Goal: Obtain resource: Download file/media

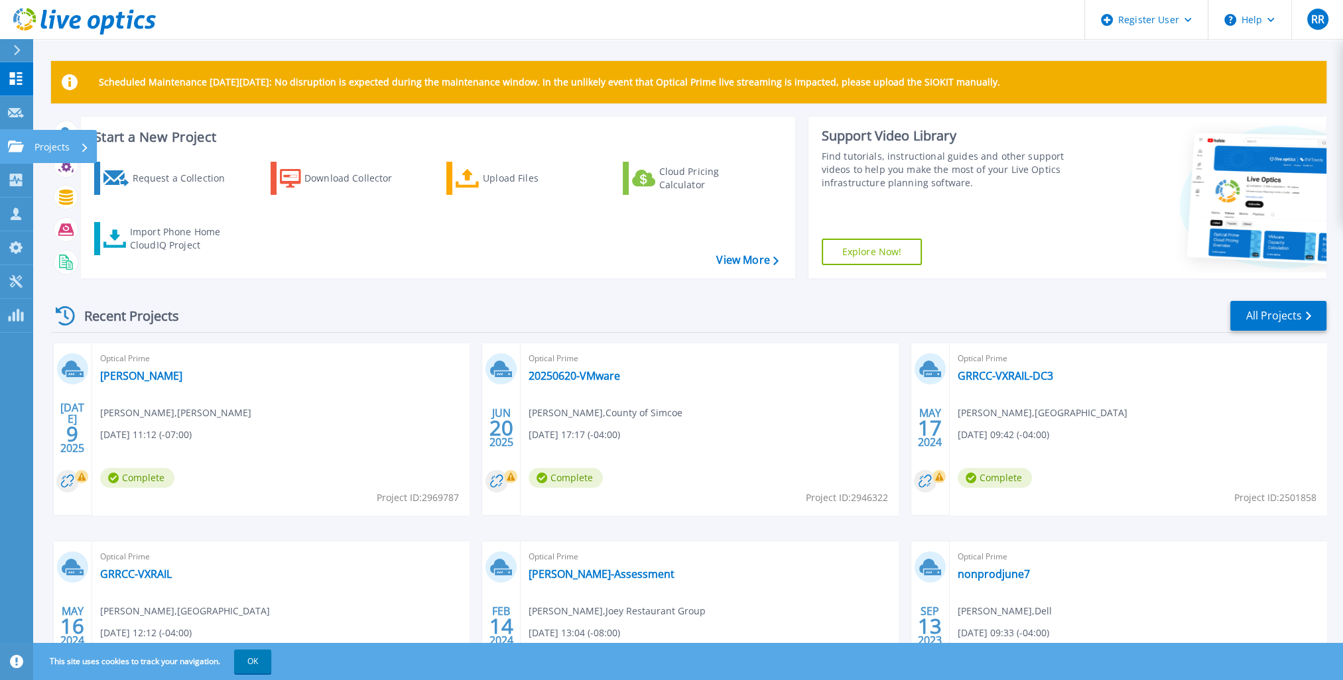
click at [34, 147] on div "Projects" at bounding box center [64, 146] width 64 height 33
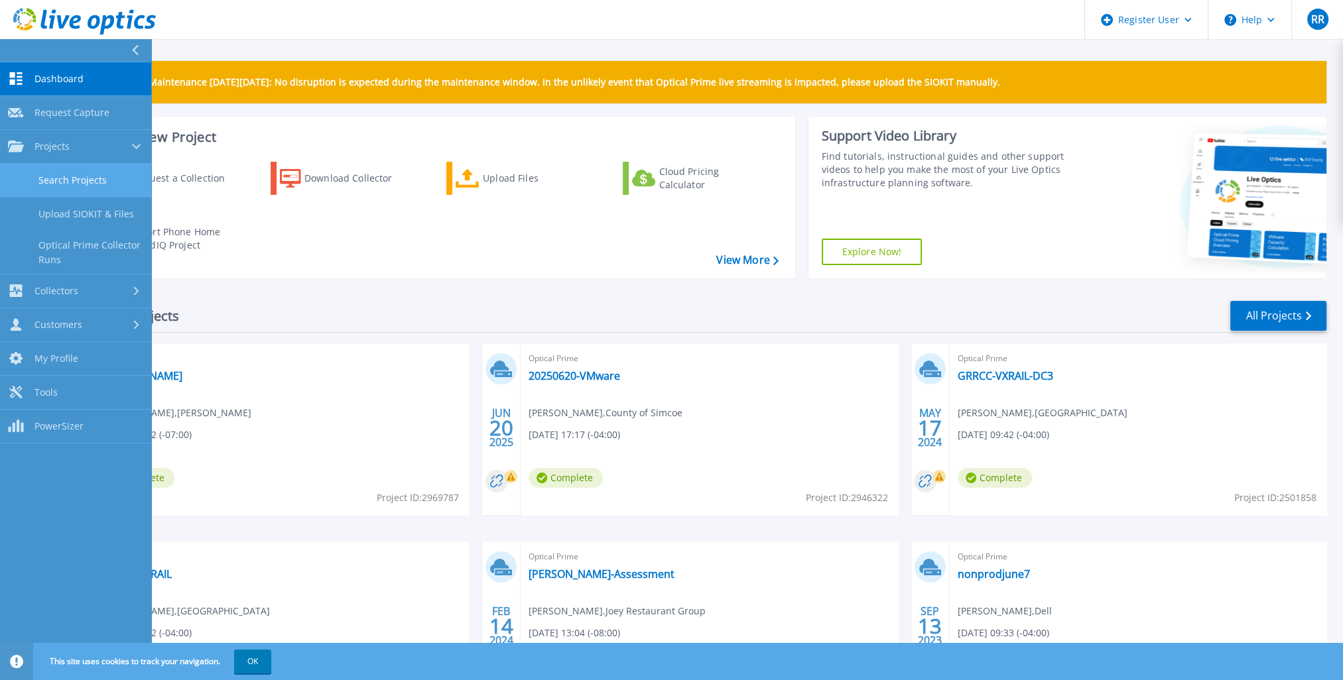
click at [95, 172] on link "Search Projects" at bounding box center [75, 181] width 151 height 34
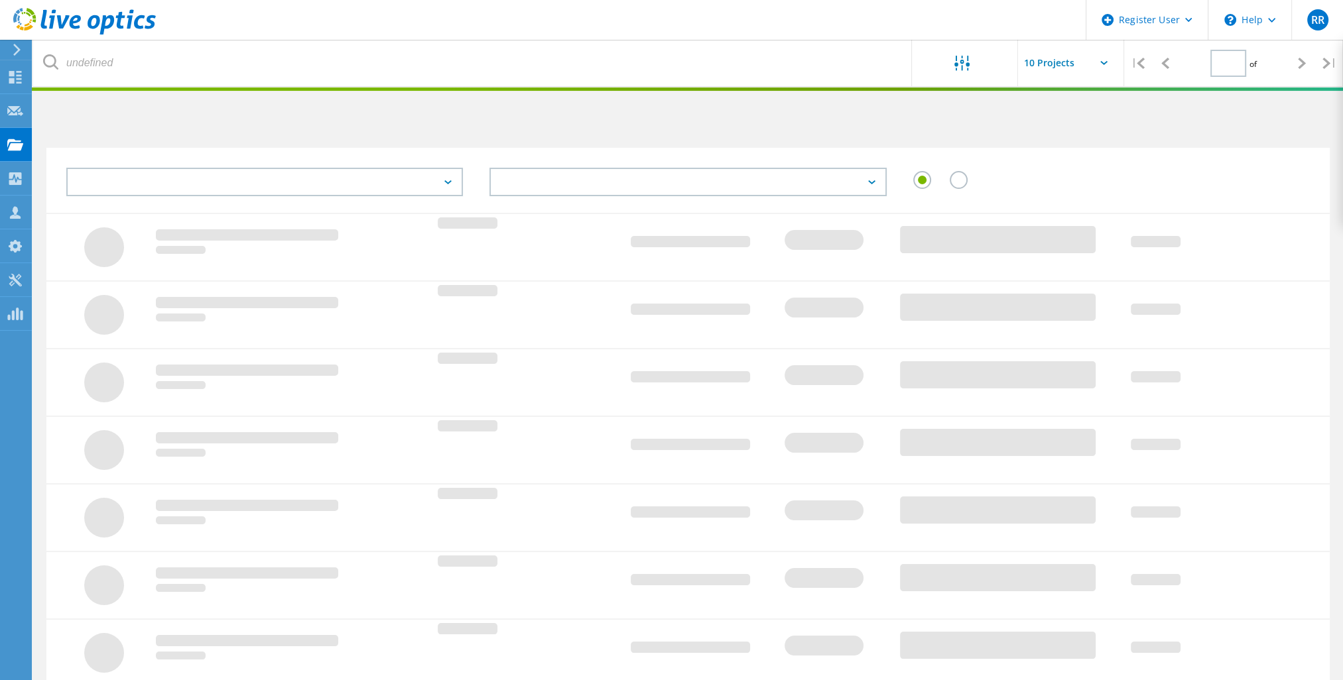
type input "1"
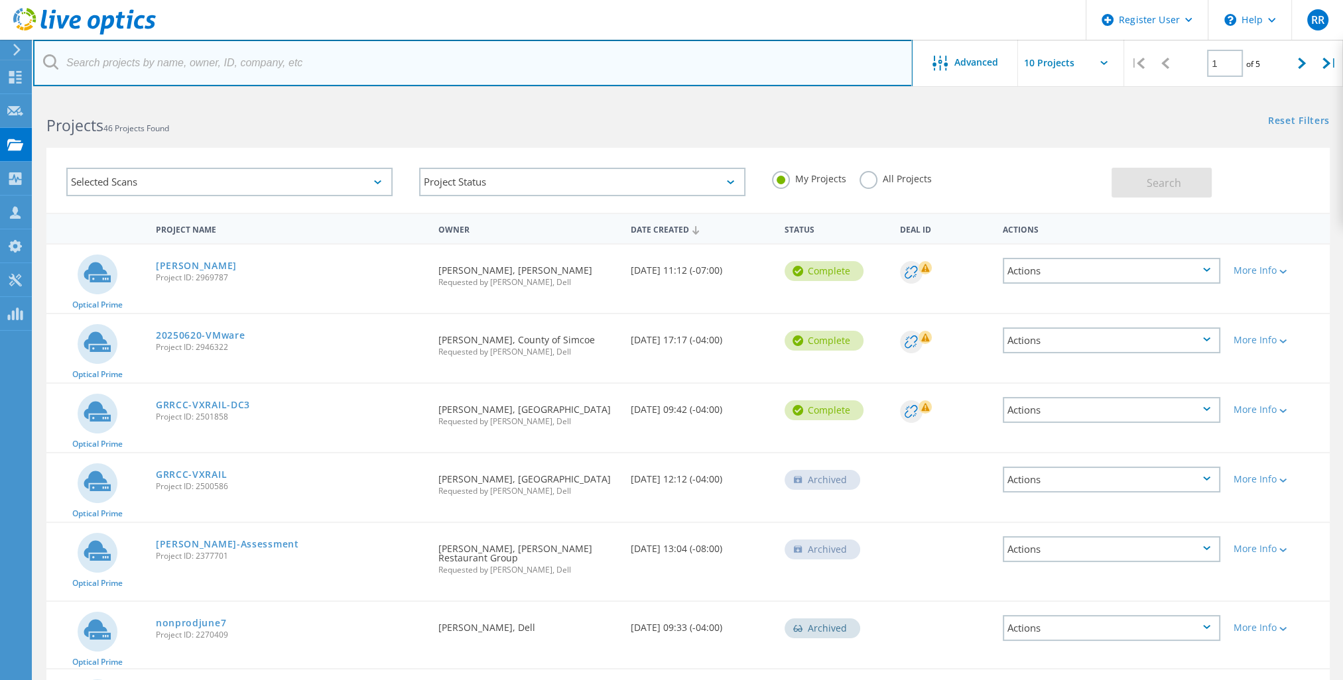
click at [444, 81] on input "text" at bounding box center [472, 63] width 879 height 46
click at [239, 70] on input "text" at bounding box center [472, 63] width 879 height 46
paste input "Jason.White@simcoe.ca"
type input "Jason.White@simcoe.ca"
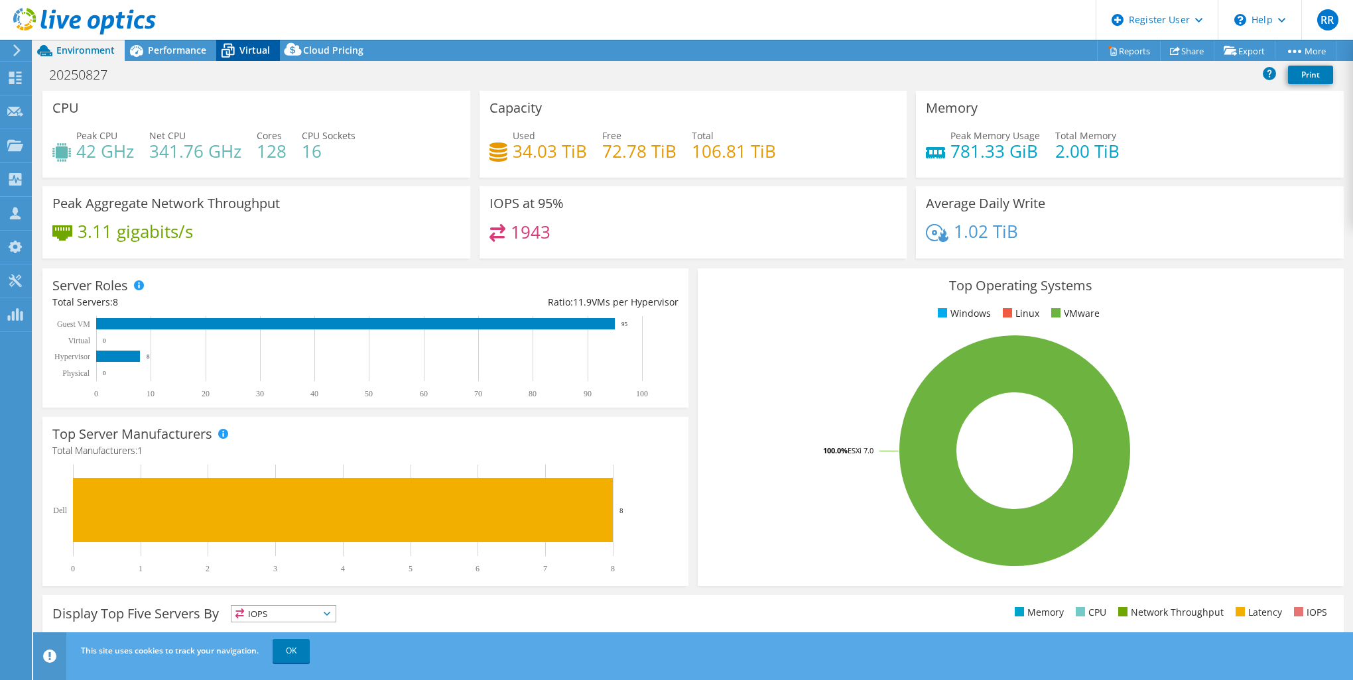
click at [231, 52] on icon at bounding box center [227, 50] width 23 height 23
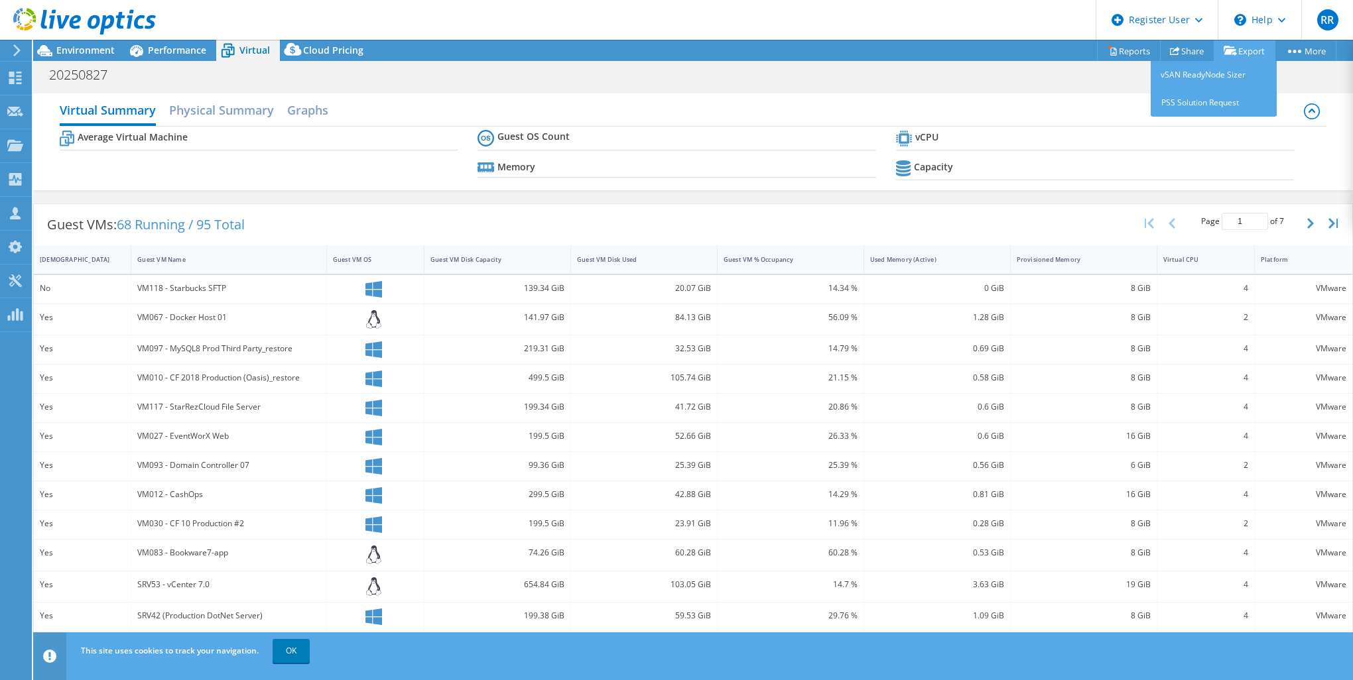
click at [1266, 52] on link "Export" at bounding box center [1245, 50] width 62 height 21
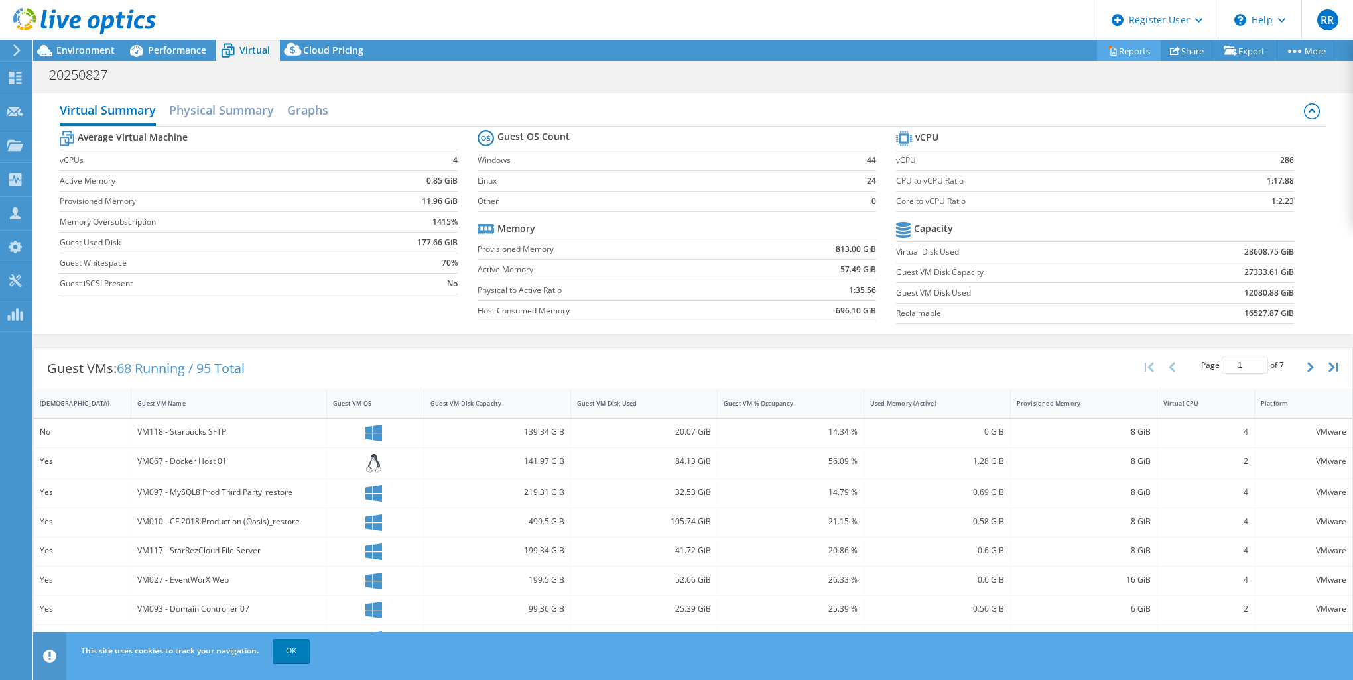
click at [1143, 47] on link "Reports" at bounding box center [1129, 50] width 64 height 21
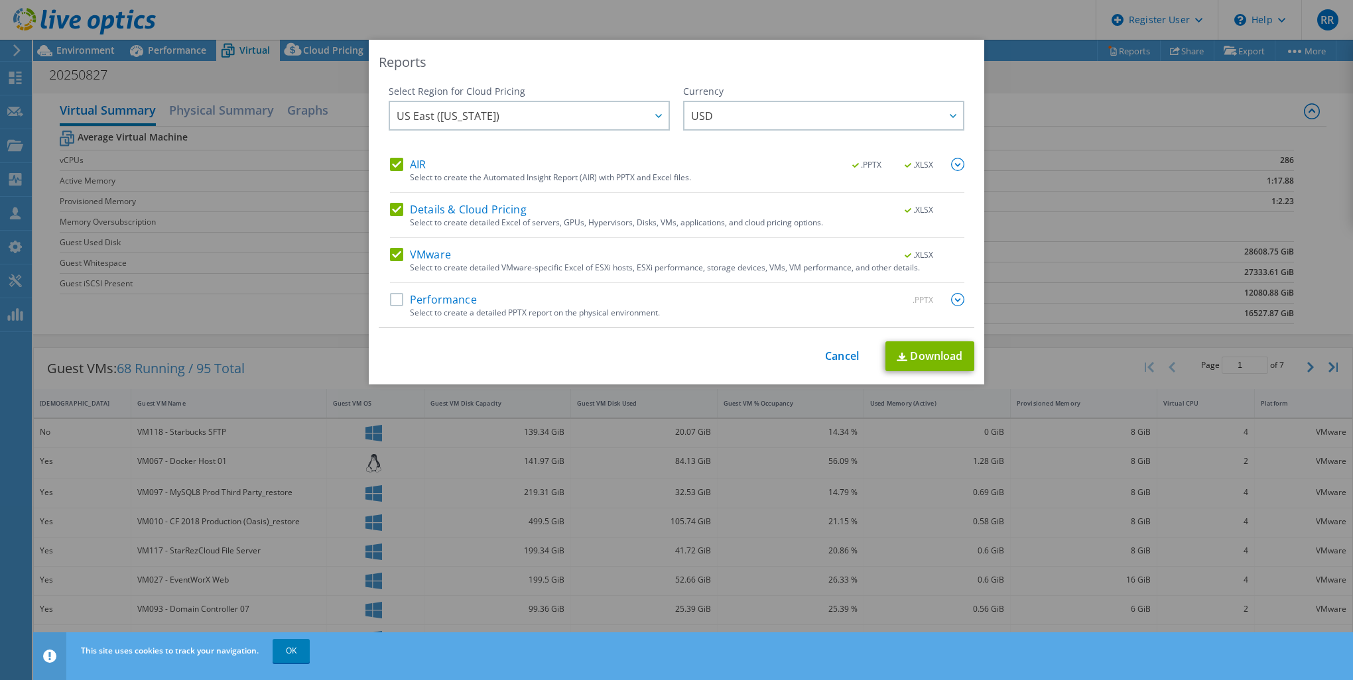
click at [398, 178] on div "AIR .PPTX .XLSX Select to create the Automated Insight Report (AIR) with PPTX a…" at bounding box center [677, 175] width 574 height 35
drag, startPoint x: 395, startPoint y: 167, endPoint x: 393, endPoint y: 198, distance: 30.6
click at [395, 168] on label "AIR" at bounding box center [408, 164] width 36 height 13
click at [0, 0] on input "AIR" at bounding box center [0, 0] width 0 height 0
click at [391, 203] on label "Details & Cloud Pricing" at bounding box center [458, 209] width 137 height 13
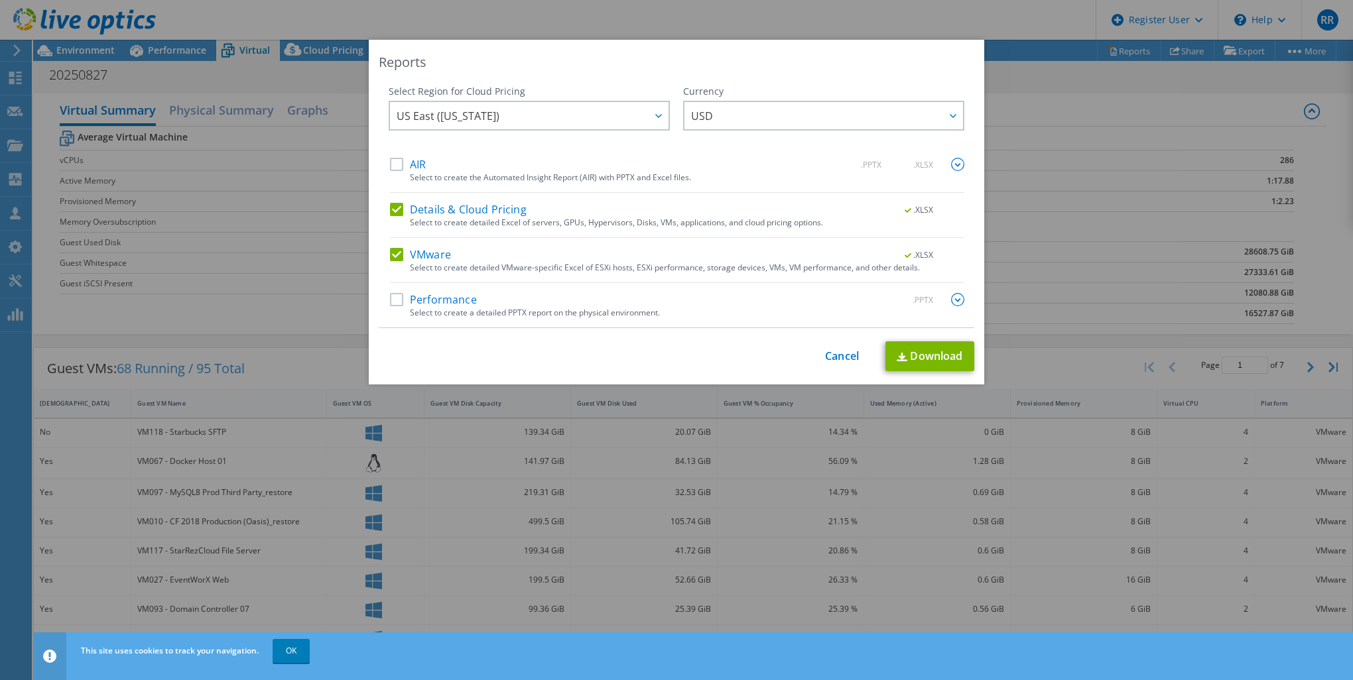
click at [0, 0] on input "Details & Cloud Pricing" at bounding box center [0, 0] width 0 height 0
click at [903, 357] on link "Download" at bounding box center [929, 357] width 89 height 30
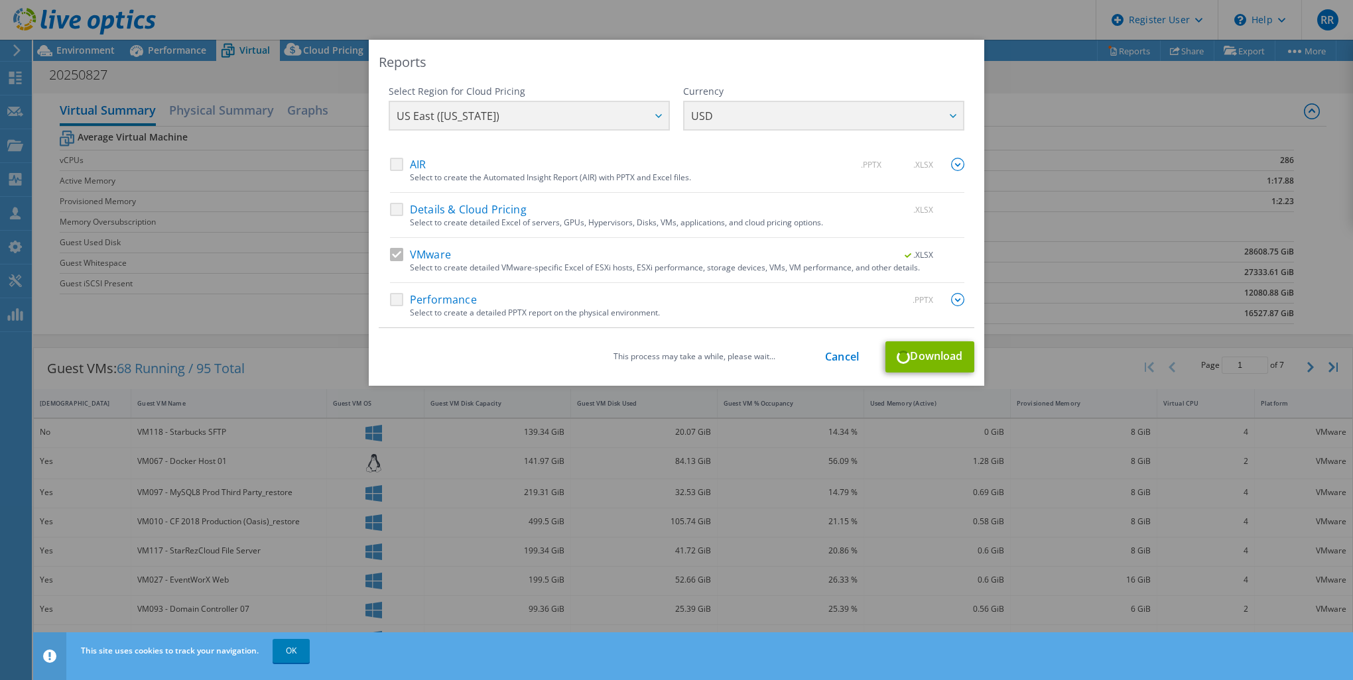
click at [586, 473] on div "Reports Select Region for Cloud Pricing Asia Pacific (Hong Kong) Asia Pacific (…" at bounding box center [676, 340] width 1353 height 601
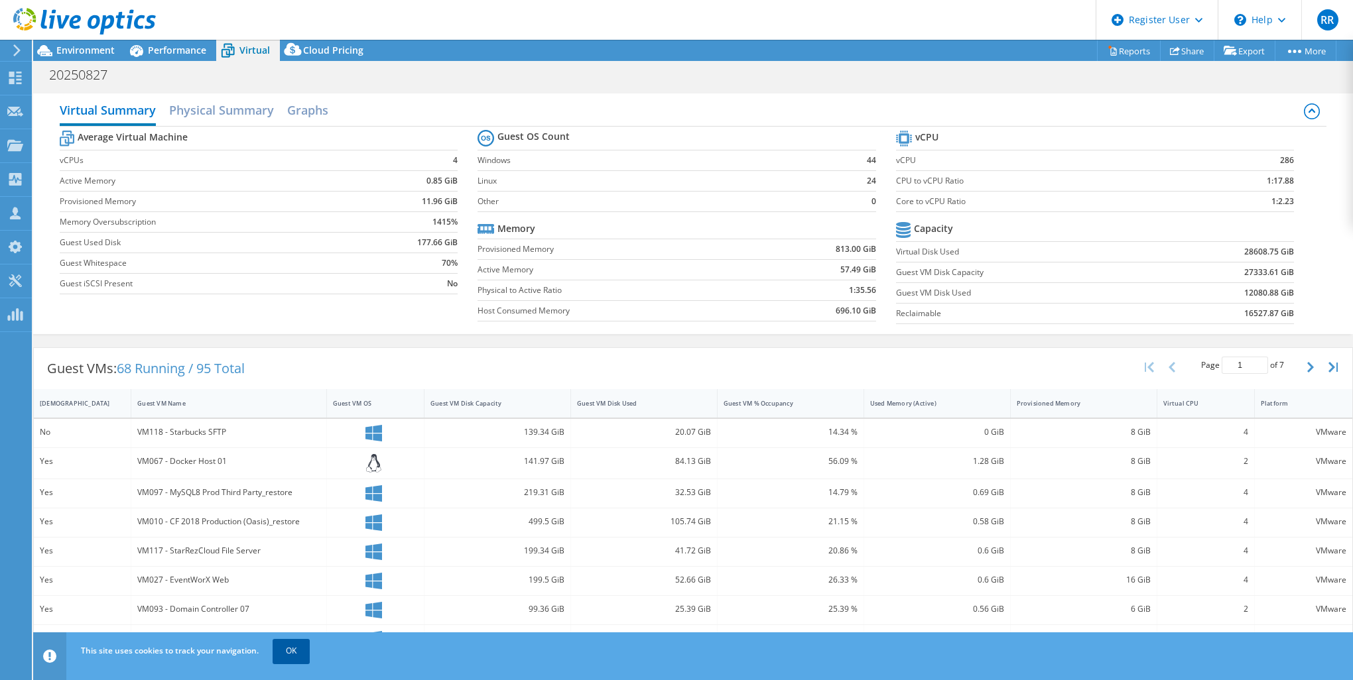
click at [272, 661] on div "This site uses cookies to track your navigation. OK" at bounding box center [718, 651] width 1280 height 37
click at [287, 651] on link "OK" at bounding box center [291, 651] width 37 height 24
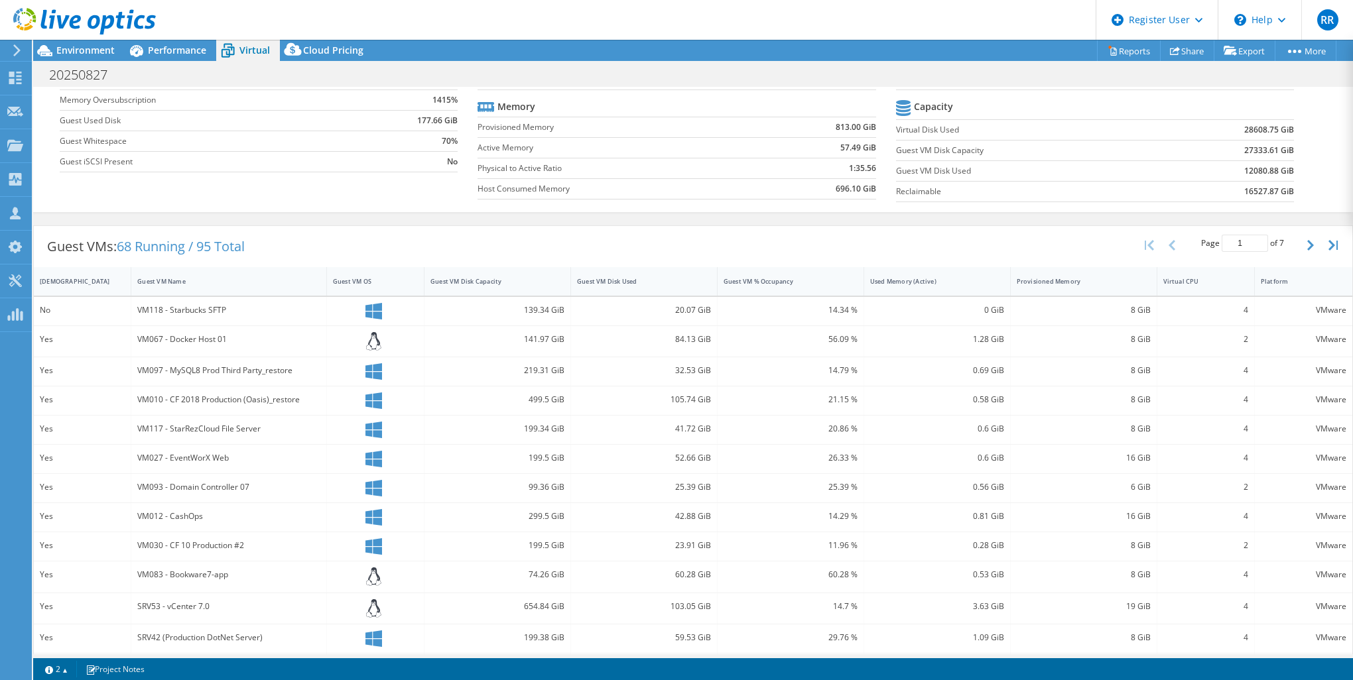
scroll to position [218, 0]
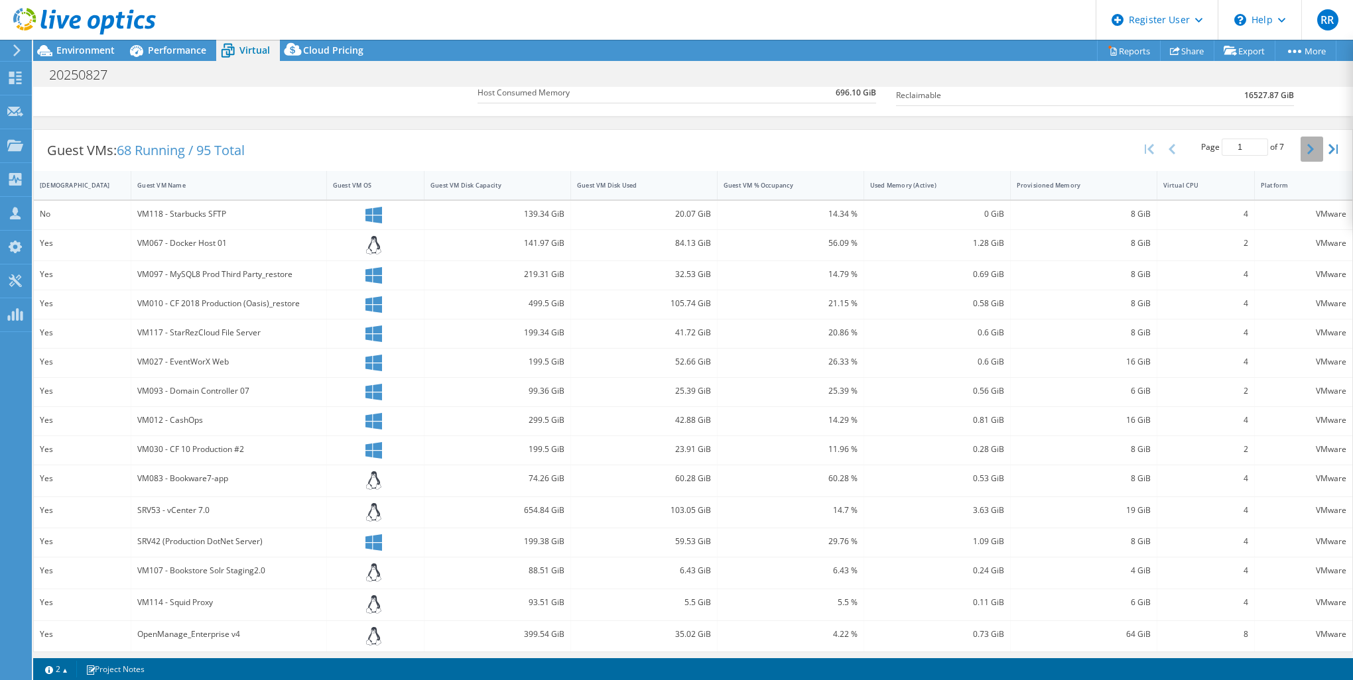
click at [1300, 147] on button "button" at bounding box center [1311, 149] width 23 height 25
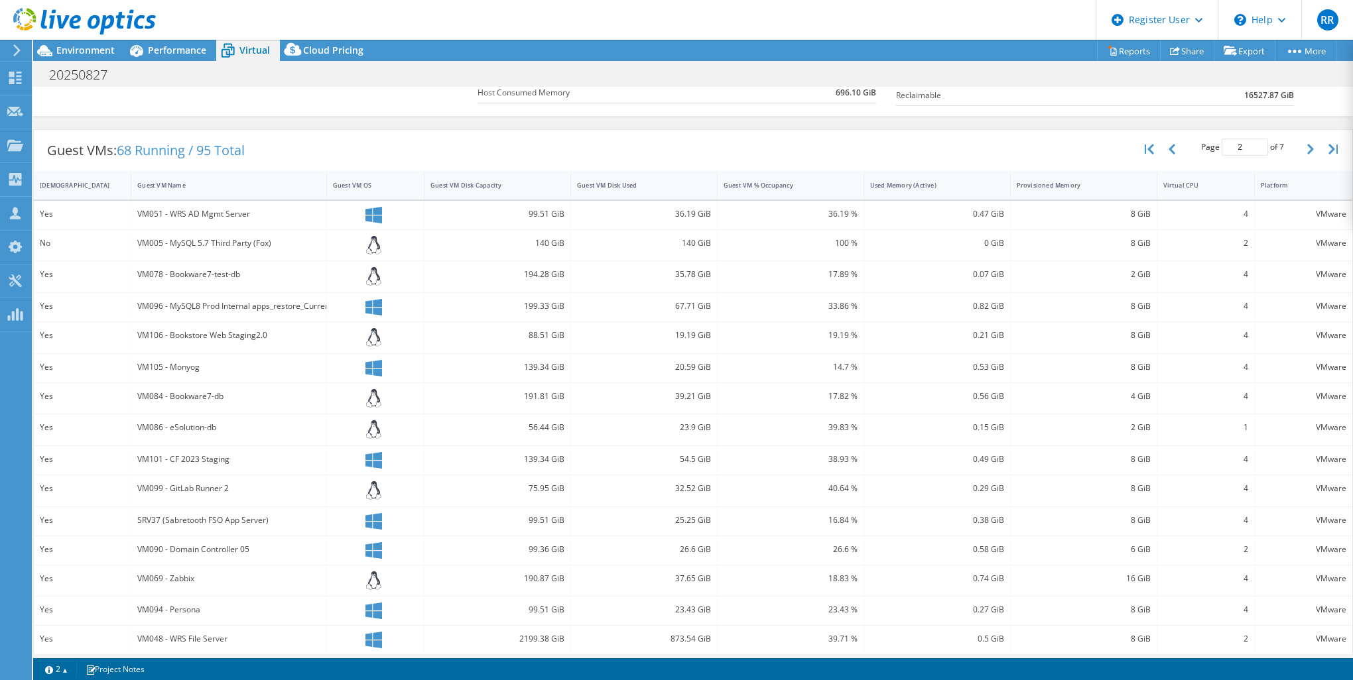
scroll to position [220, 0]
click at [1307, 142] on icon "button" at bounding box center [1310, 147] width 7 height 11
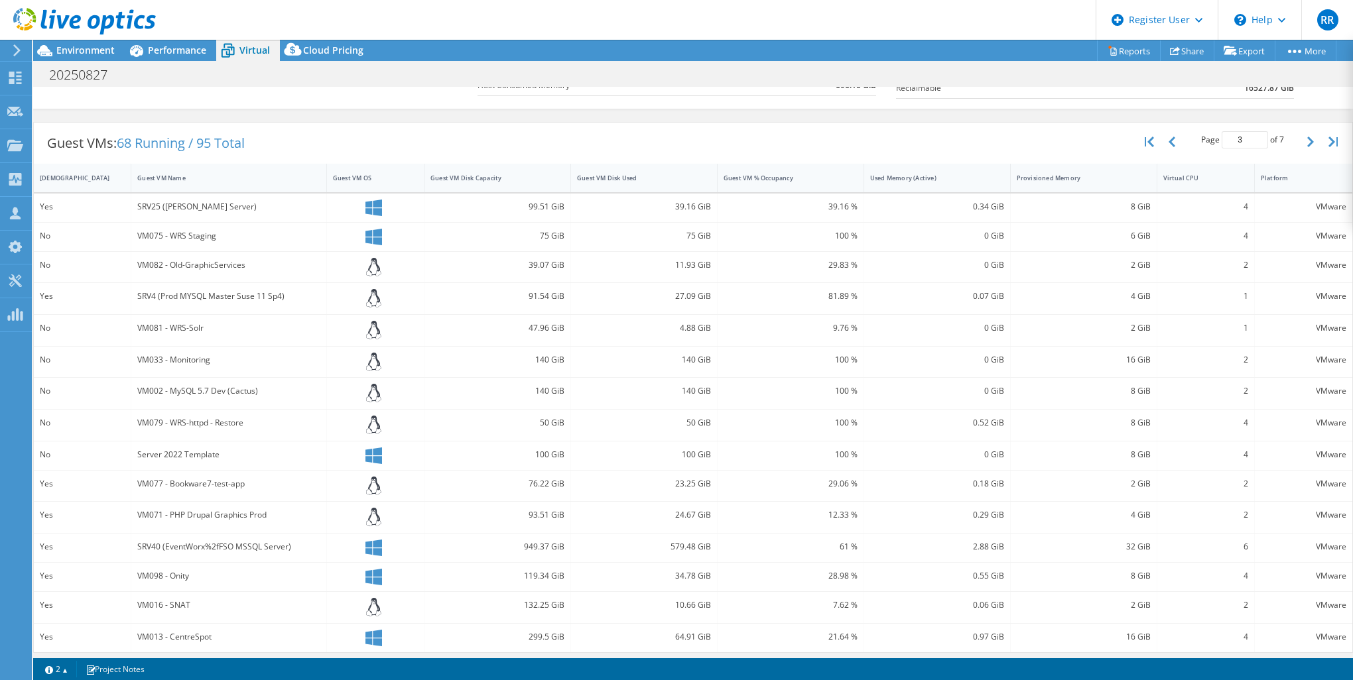
scroll to position [225, 0]
click at [1300, 137] on button "button" at bounding box center [1311, 141] width 23 height 25
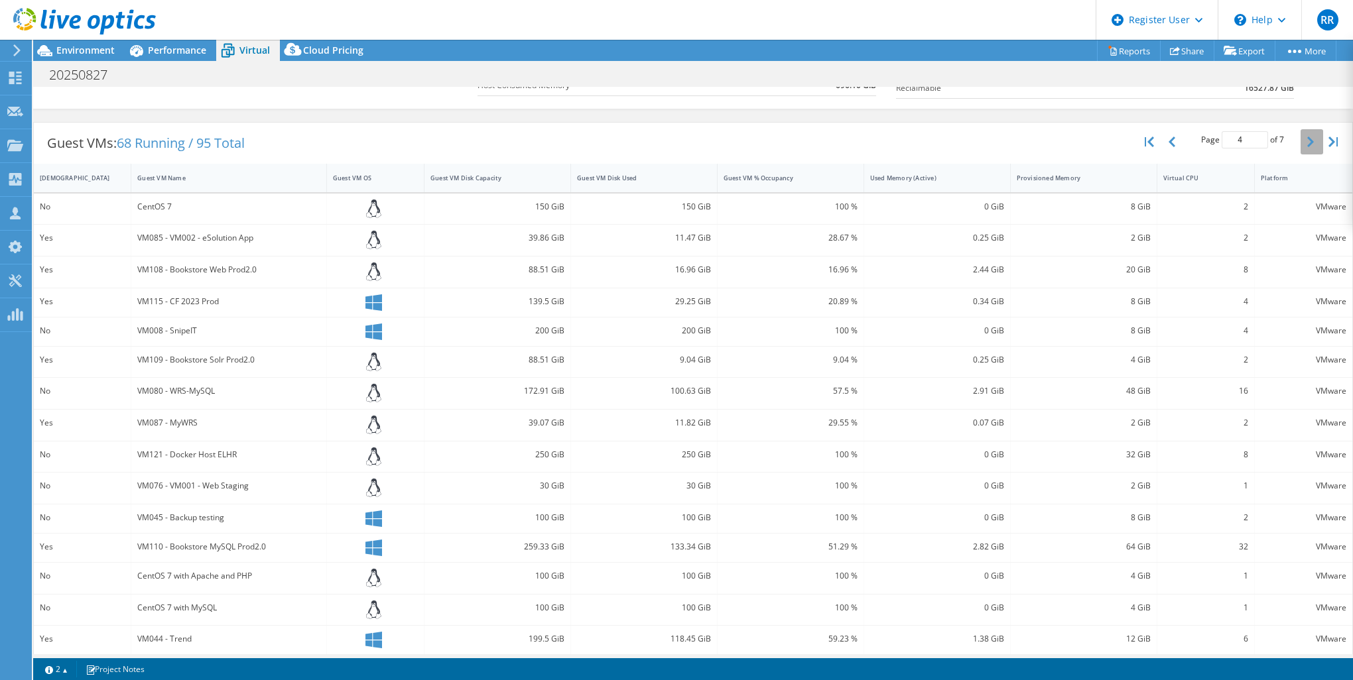
click at [1300, 137] on button "button" at bounding box center [1311, 141] width 23 height 25
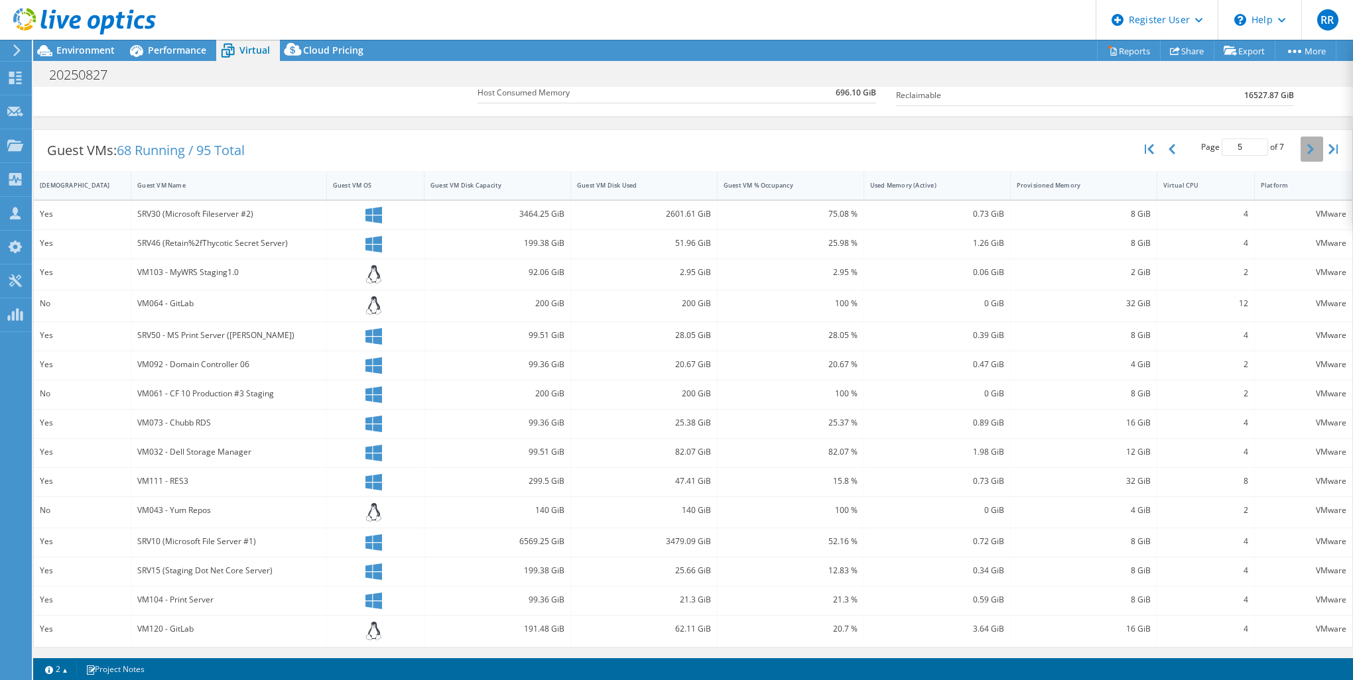
scroll to position [213, 0]
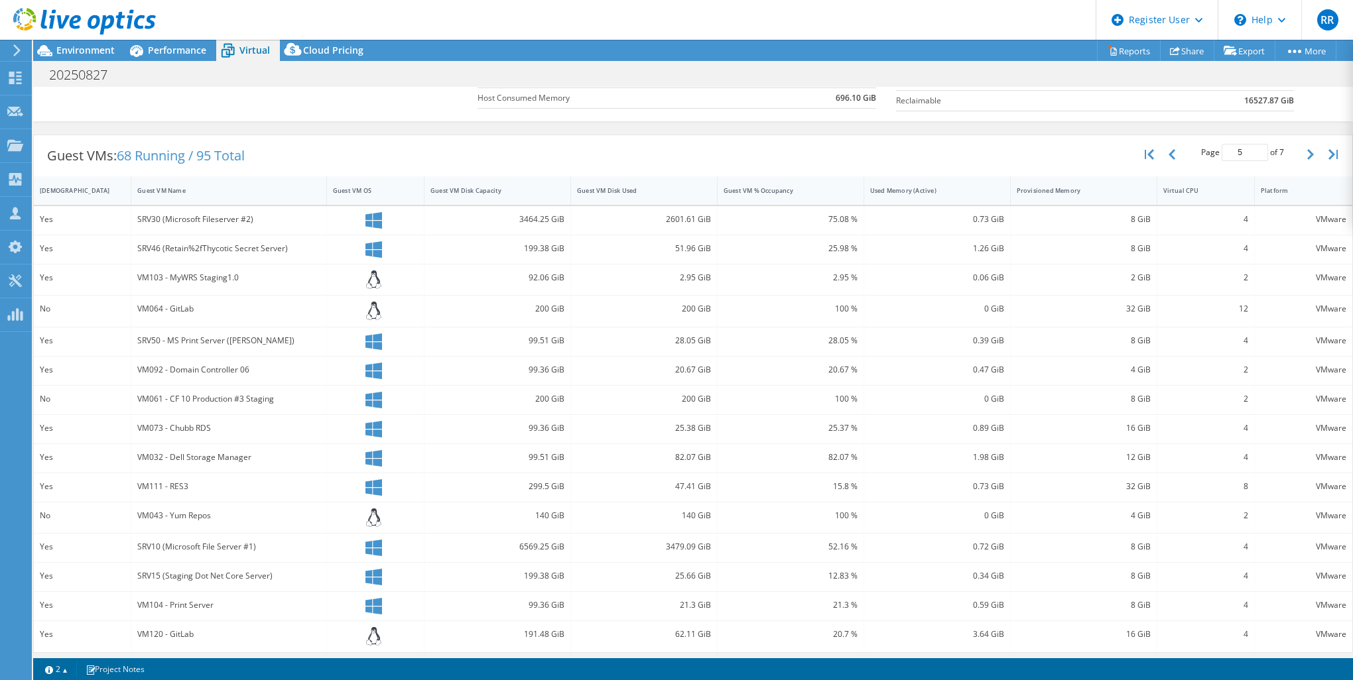
click at [1289, 146] on div "Page 5 of 7 5 rows 10 rows 20 rows 25 rows 50 rows 100 rows" at bounding box center [1242, 154] width 116 height 25
click at [1300, 149] on button "button" at bounding box center [1311, 154] width 23 height 25
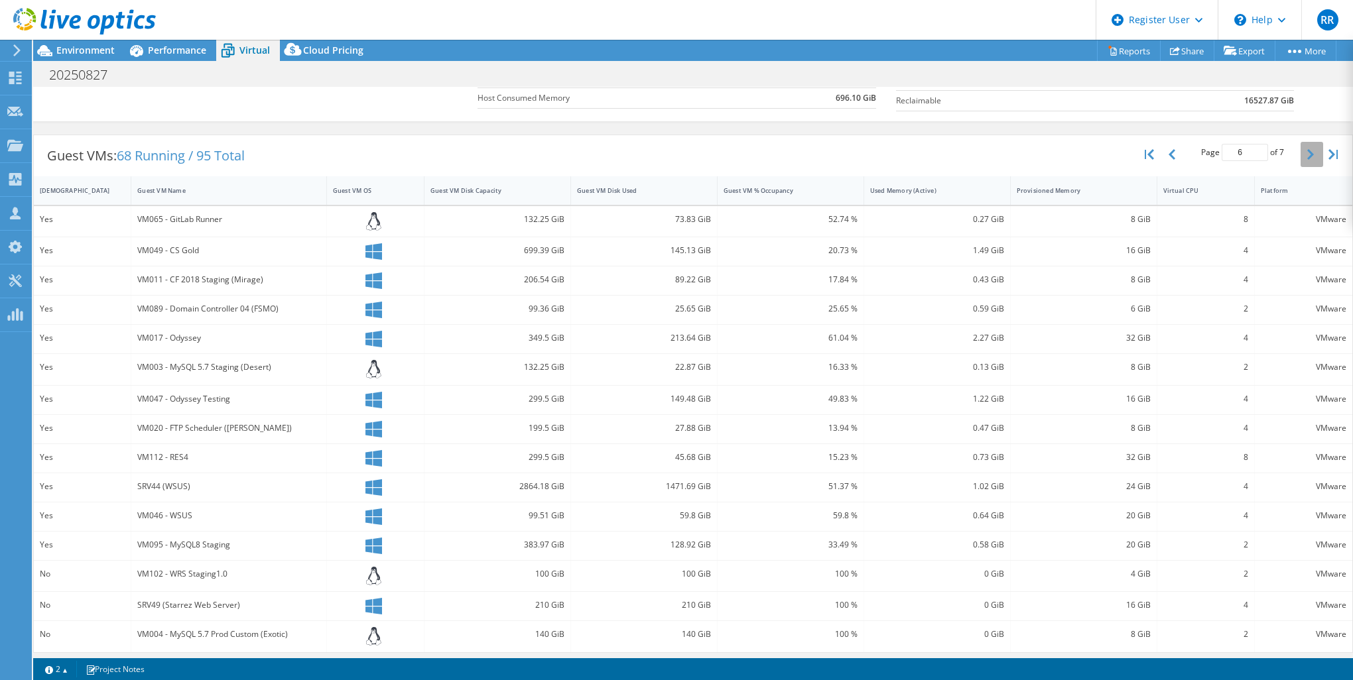
click at [1300, 150] on button "button" at bounding box center [1311, 154] width 23 height 25
type input "7"
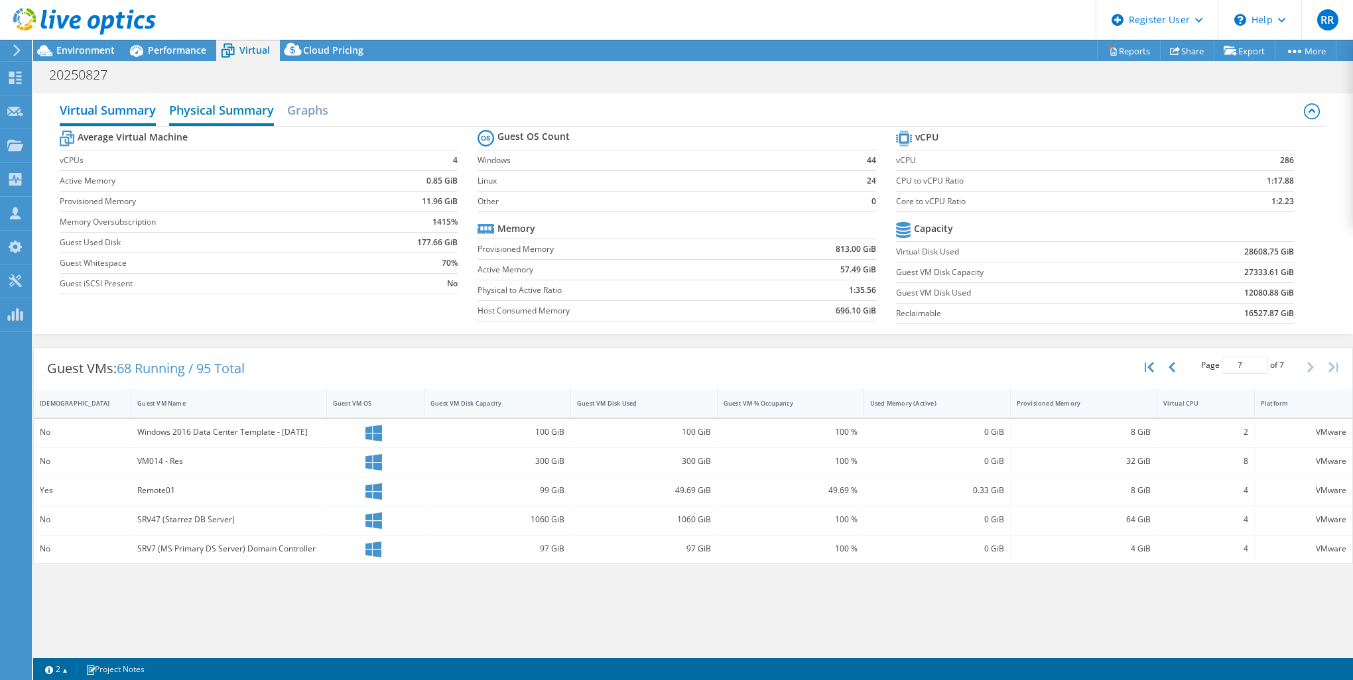
click at [225, 104] on h2 "Physical Summary" at bounding box center [221, 111] width 105 height 29
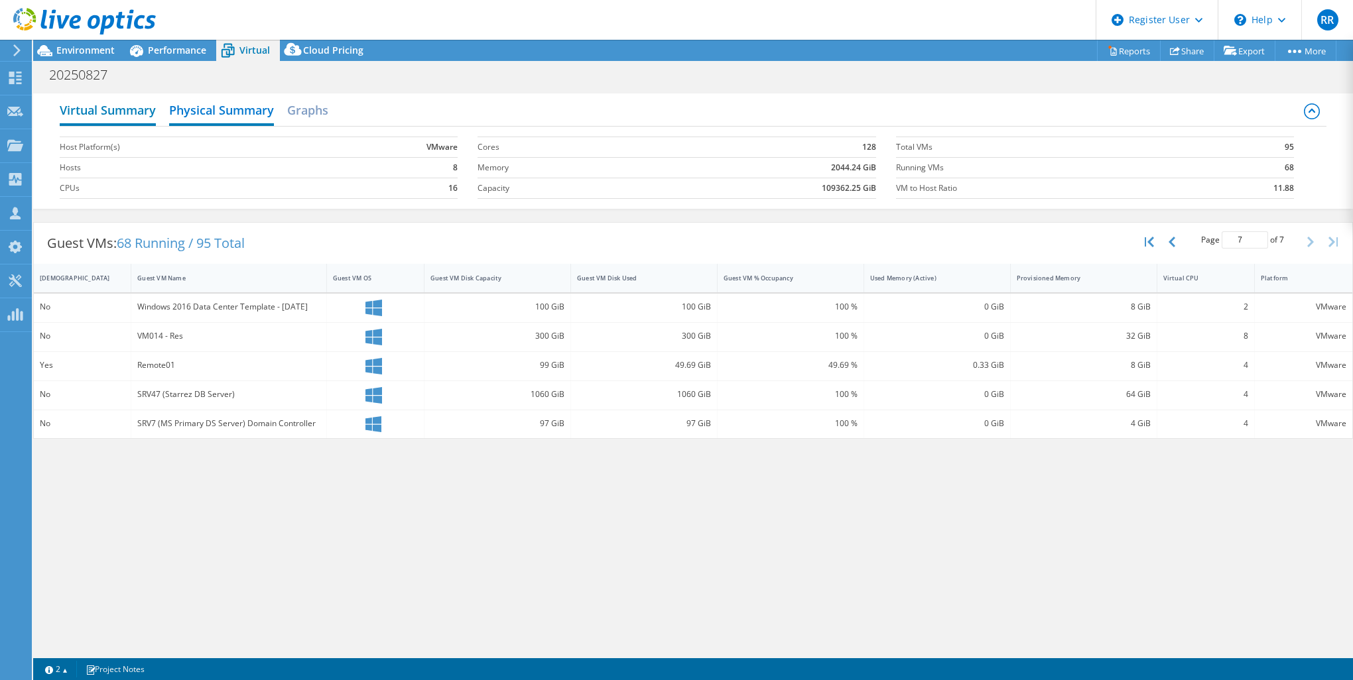
click at [80, 118] on h2 "Virtual Summary" at bounding box center [108, 111] width 96 height 29
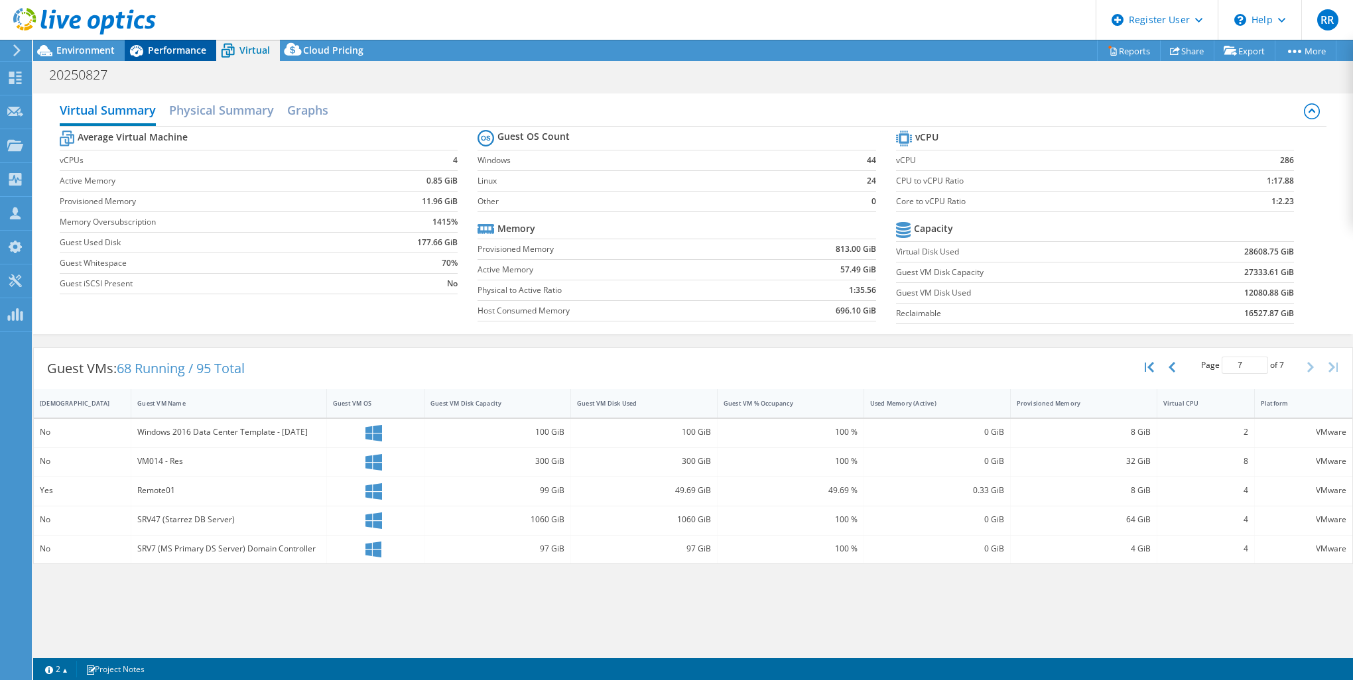
click at [164, 44] on span "Performance" at bounding box center [177, 50] width 58 height 13
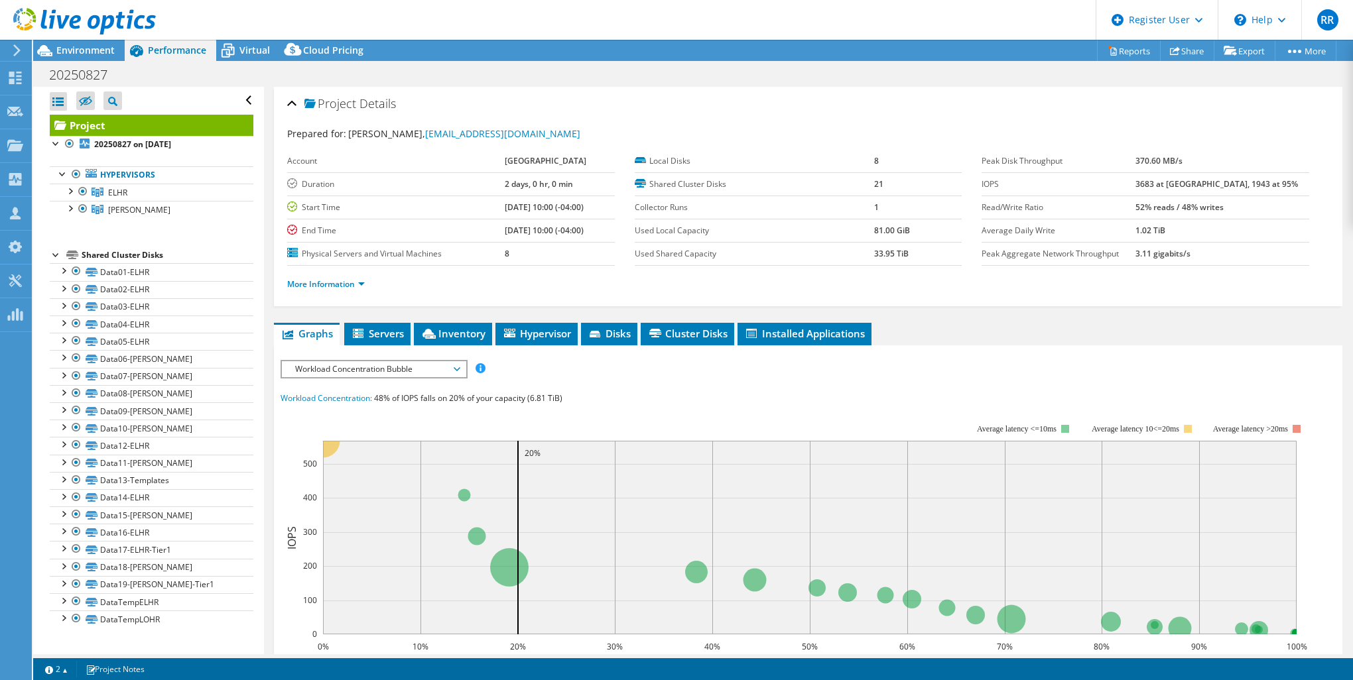
click at [104, 38] on div at bounding box center [78, 22] width 156 height 44
click at [101, 50] on span "Environment" at bounding box center [85, 50] width 58 height 13
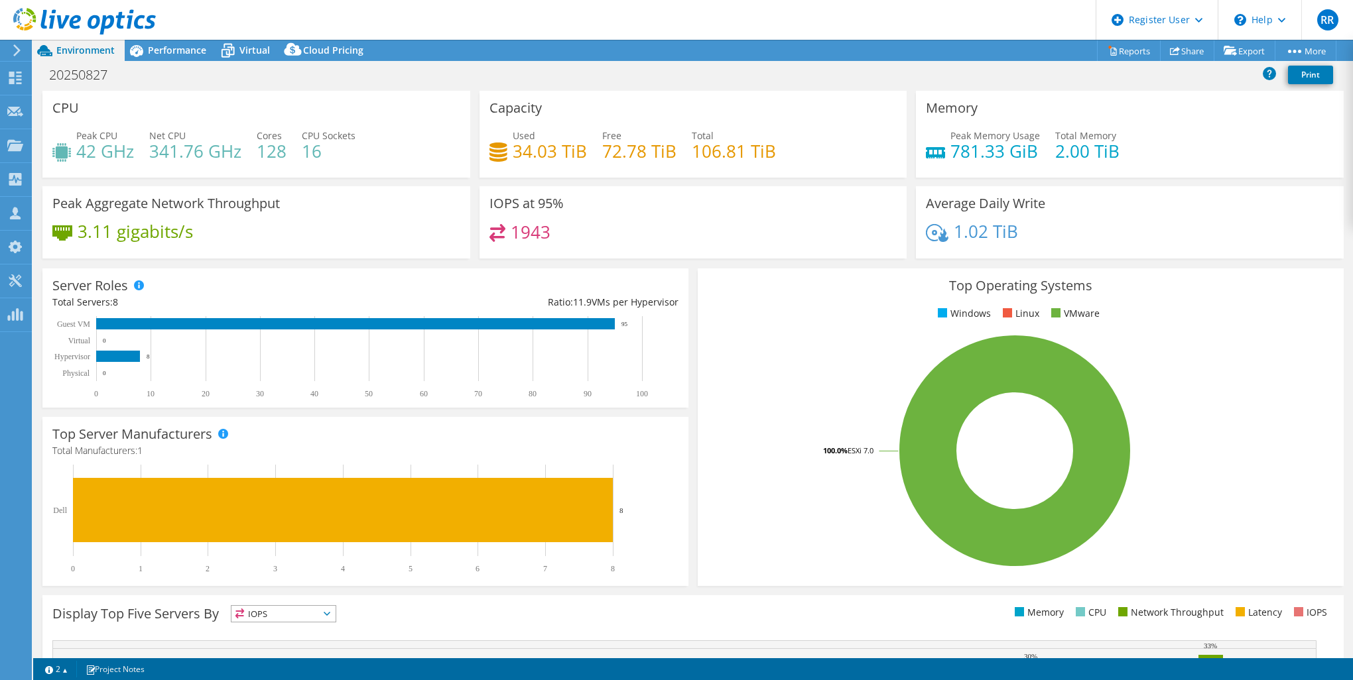
select select "USD"
